Goal: Information Seeking & Learning: Learn about a topic

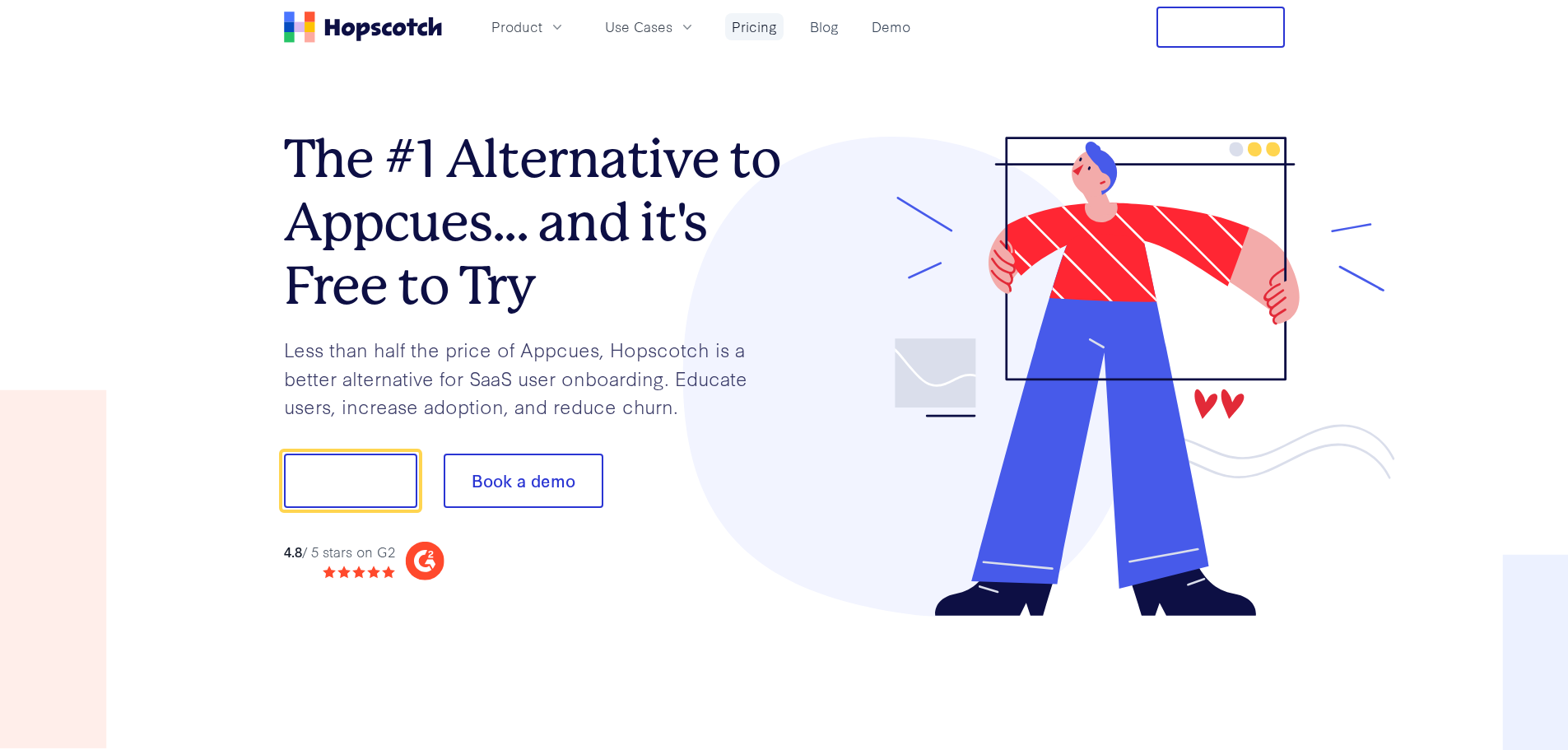
click at [752, 27] on link "Pricing" at bounding box center [754, 27] width 59 height 27
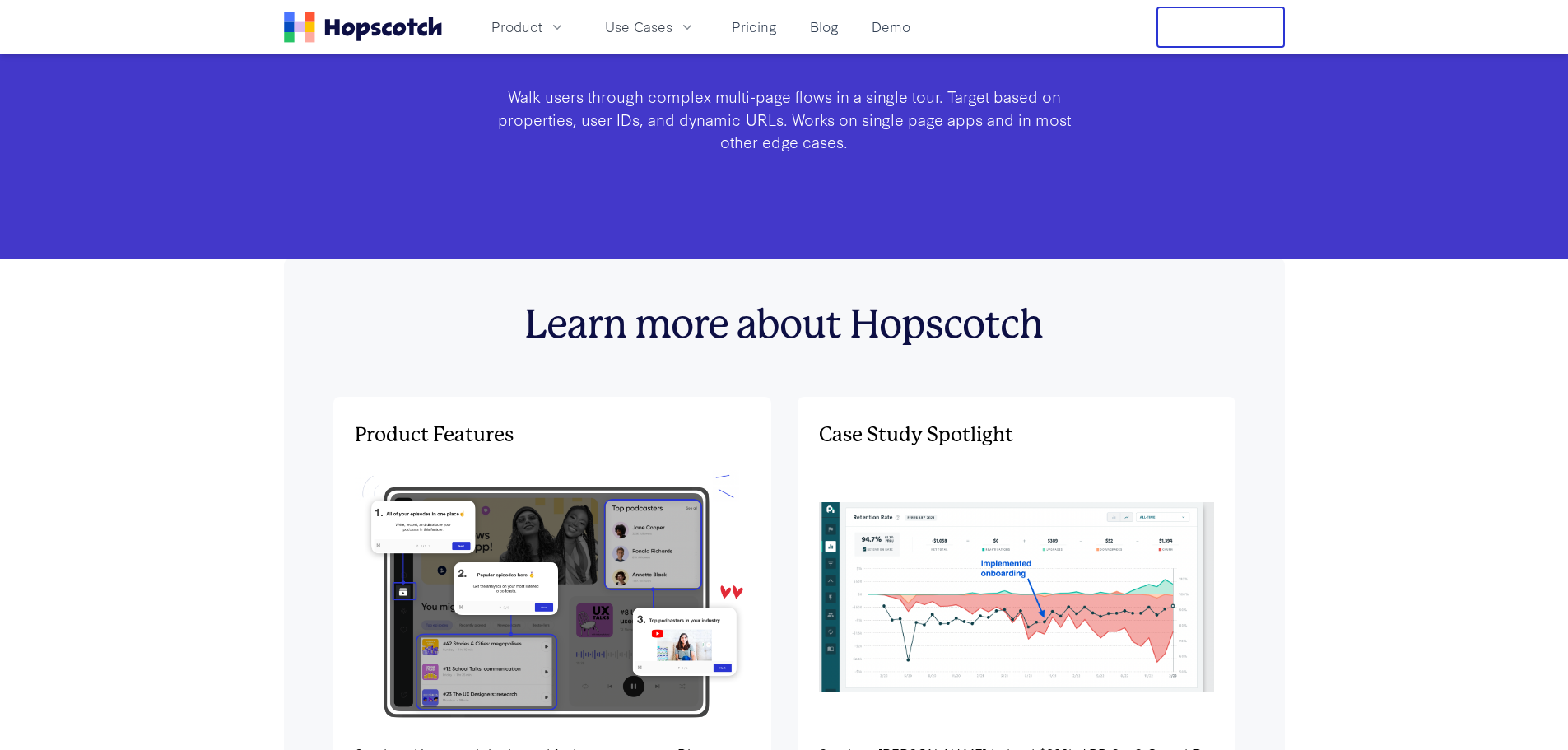
scroll to position [5321, 0]
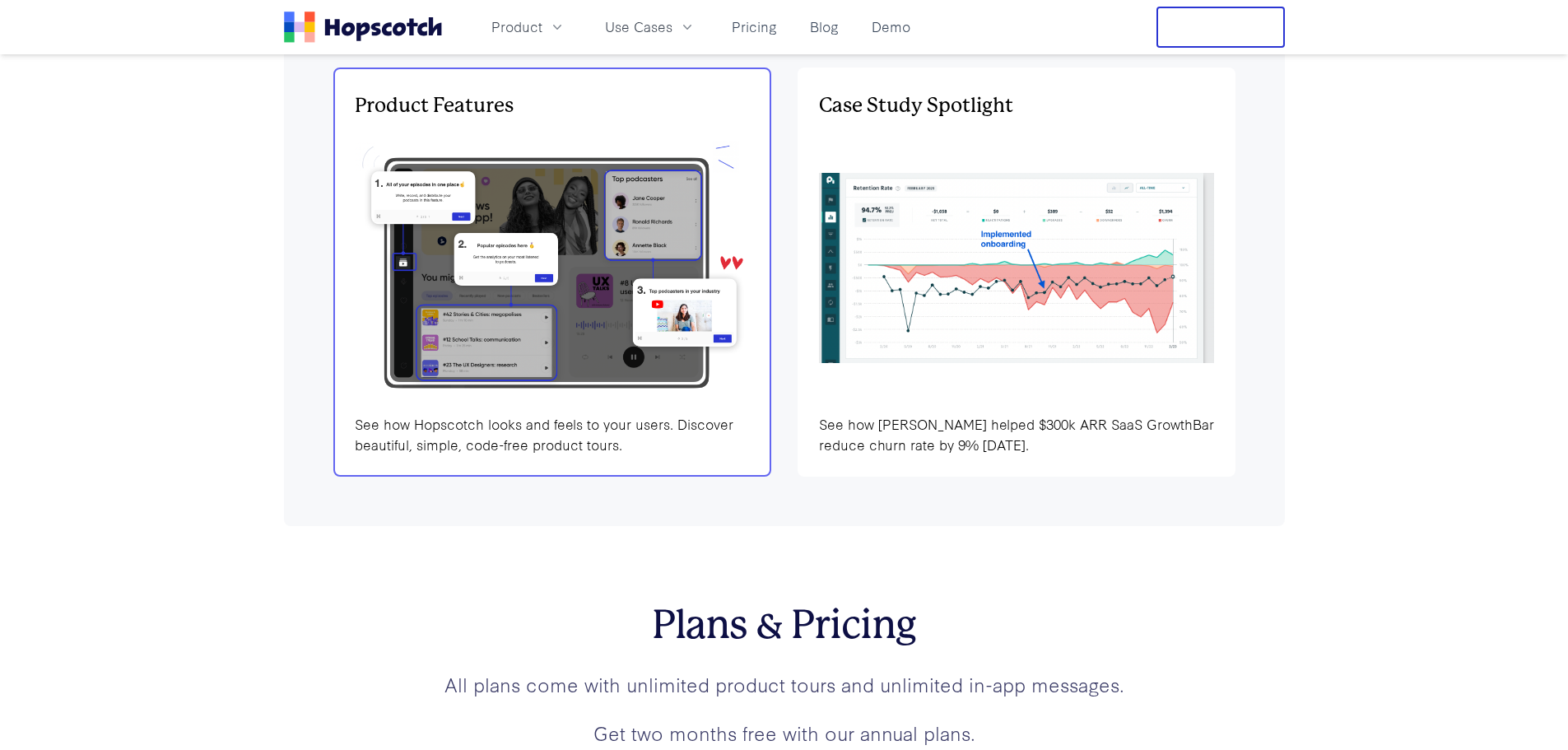
click at [549, 241] on img at bounding box center [552, 267] width 395 height 266
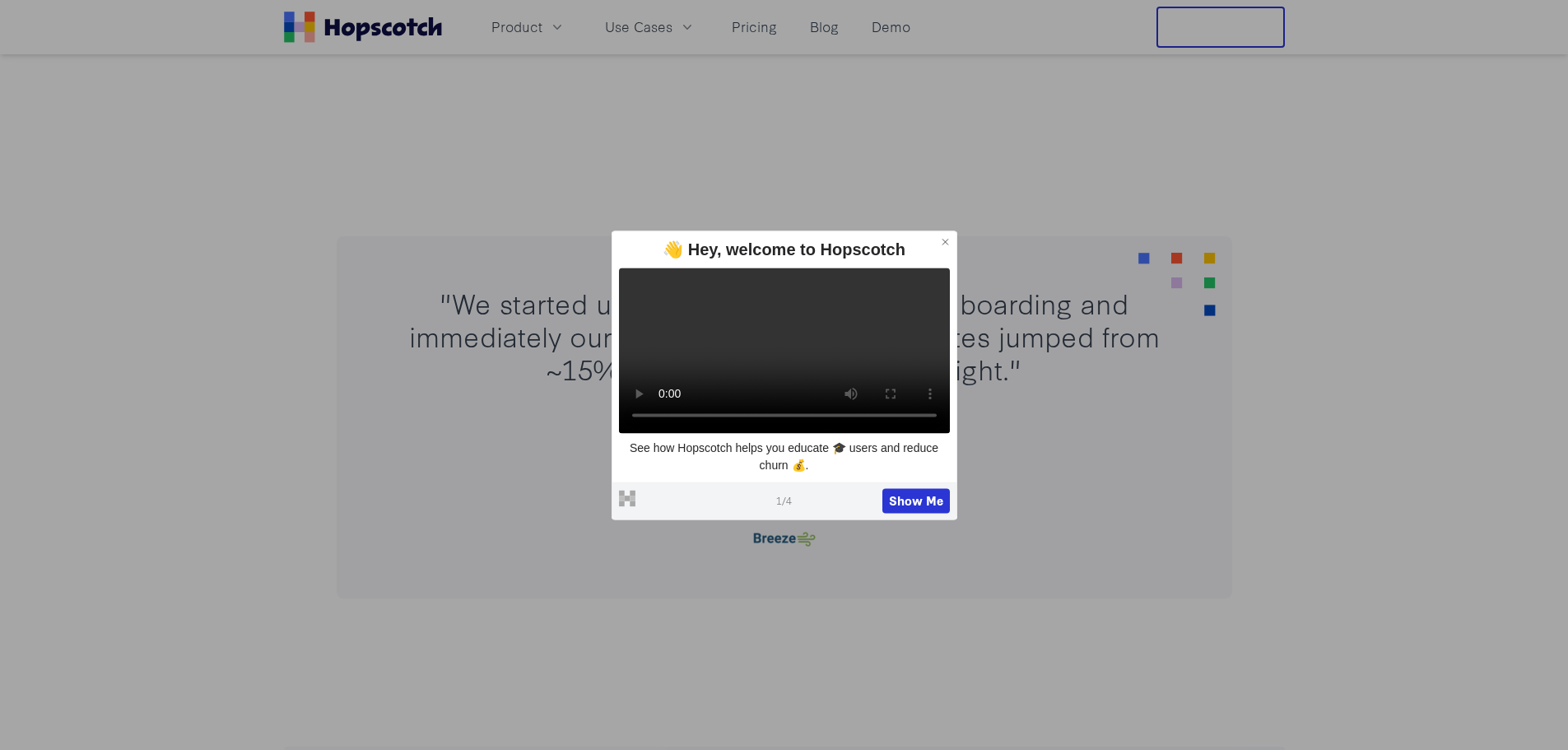
scroll to position [905, 0]
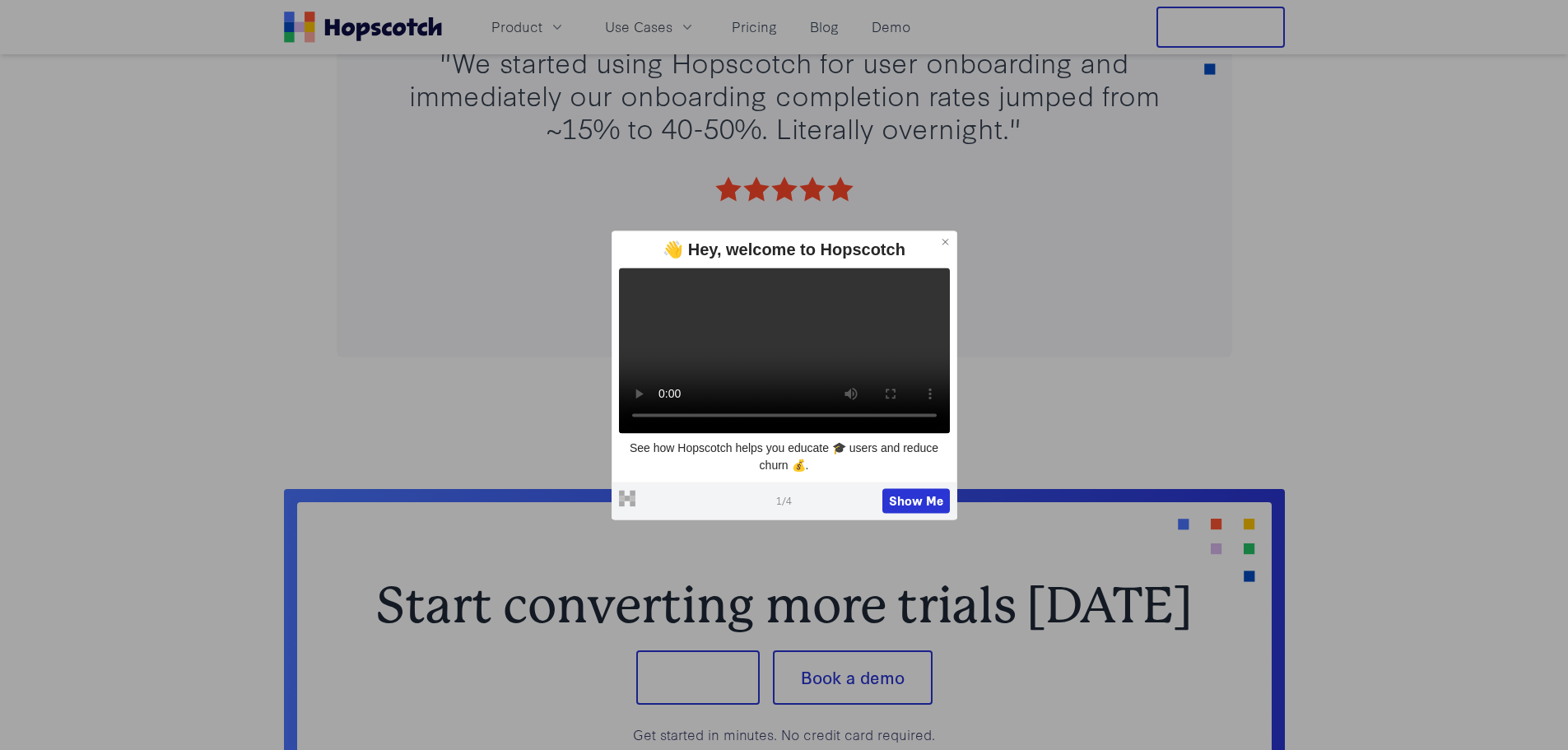
click at [943, 237] on icon at bounding box center [946, 242] width 12 height 12
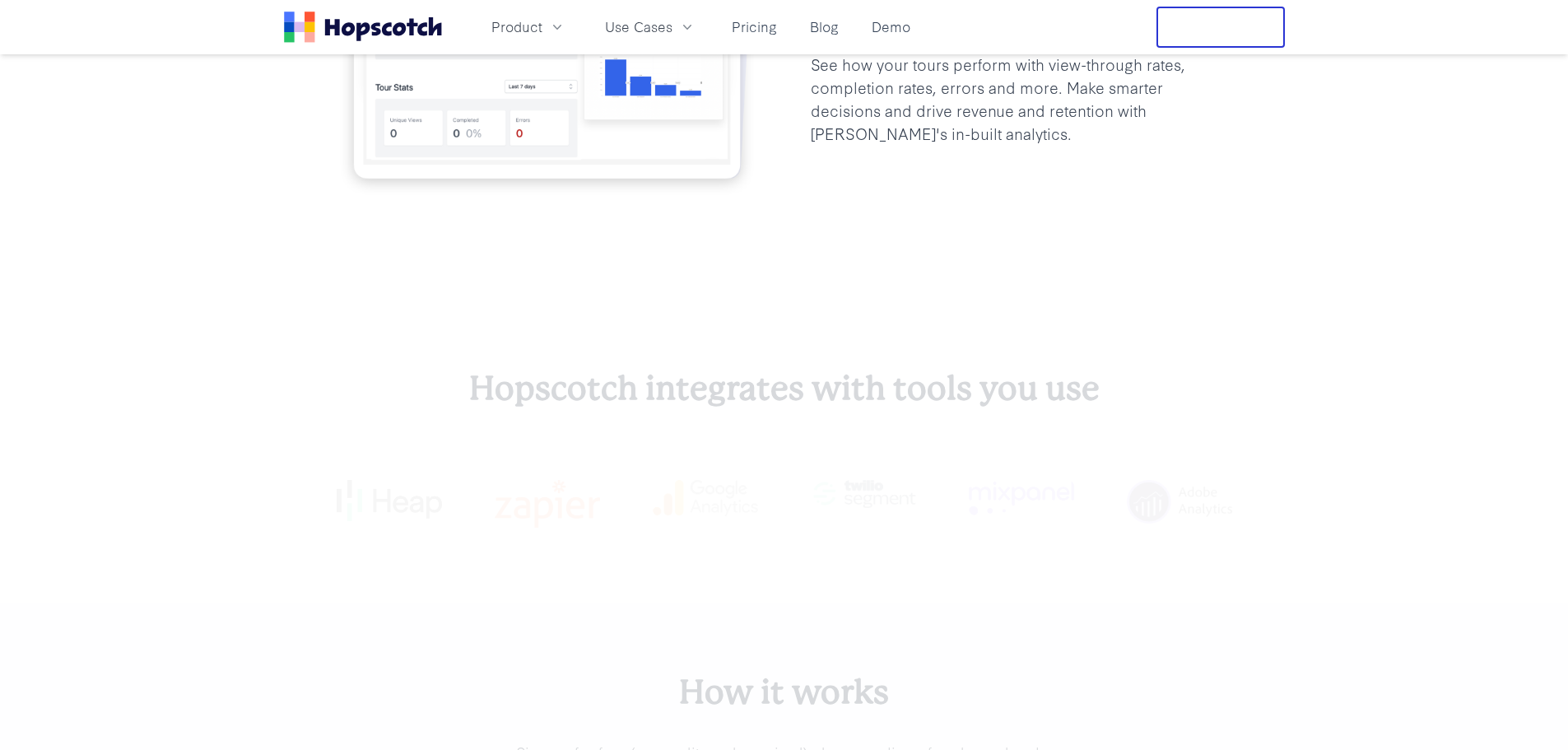
scroll to position [4526, 0]
